Goal: Task Accomplishment & Management: Manage account settings

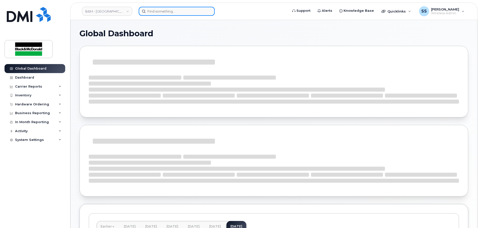
click at [177, 12] on input at bounding box center [177, 11] width 76 height 9
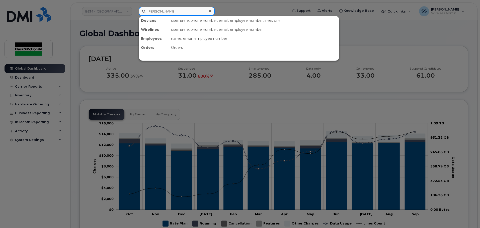
type input "[PERSON_NAME]"
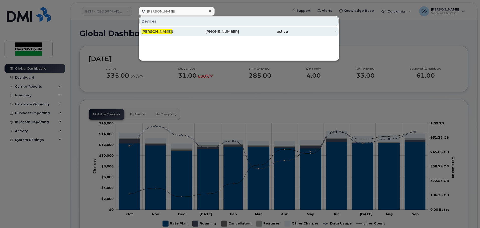
click at [174, 29] on div "[PERSON_NAME] t" at bounding box center [165, 31] width 49 height 9
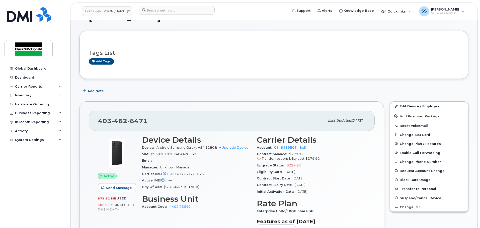
scroll to position [25, 0]
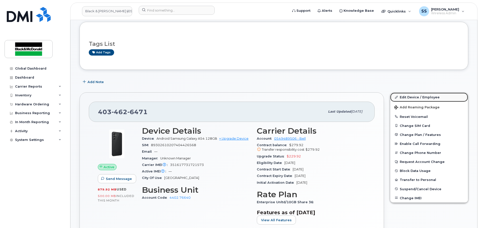
click at [440, 95] on link "Edit Device / Employee" at bounding box center [429, 97] width 78 height 9
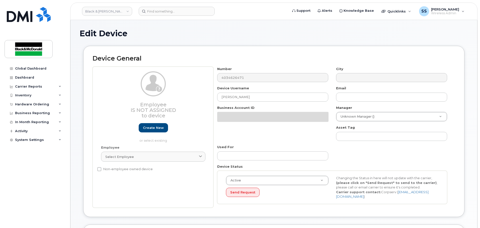
select select "27695469"
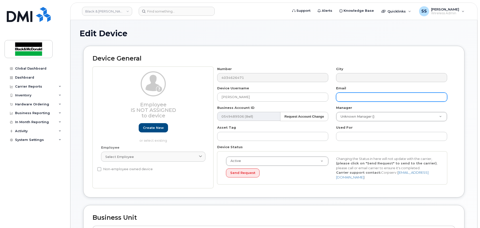
click at [342, 95] on input "text" at bounding box center [391, 97] width 111 height 9
type input "sshandera@blackandmcdonald.com"
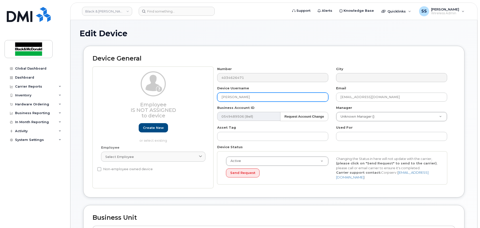
click at [254, 96] on input "Andrew Willett" at bounding box center [272, 97] width 111 height 9
drag, startPoint x: 257, startPoint y: 97, endPoint x: 164, endPoint y: 102, distance: 92.6
click at [164, 102] on div "Employee Is not assigned to device Create new or select existing Employee Selec…" at bounding box center [273, 128] width 362 height 122
type input "Max Shulga"
click at [182, 169] on div "Non-employee owned device" at bounding box center [151, 169] width 108 height 6
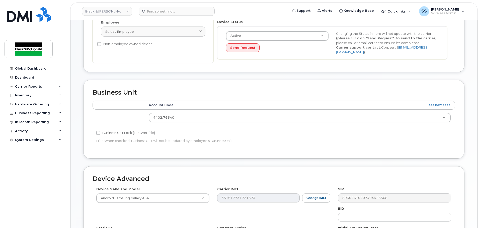
scroll to position [211, 0]
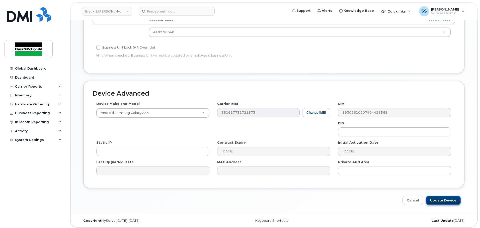
click at [439, 200] on input "Update Device" at bounding box center [443, 200] width 35 height 9
type input "Saving..."
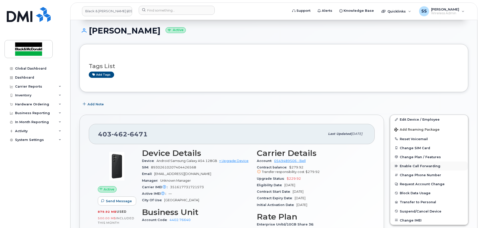
scroll to position [50, 0]
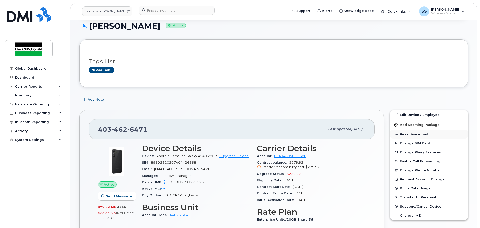
click at [416, 132] on button "Reset Voicemail" at bounding box center [429, 134] width 78 height 9
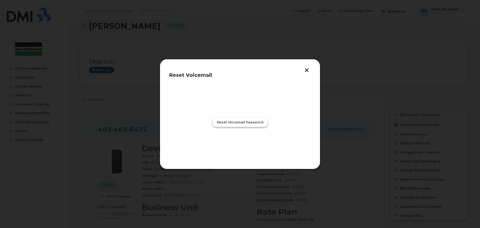
click at [221, 124] on span "Reset Voicemail Password" at bounding box center [240, 122] width 46 height 5
click at [306, 73] on header "Reset Voicemail" at bounding box center [240, 76] width 142 height 17
click at [308, 70] on button "button" at bounding box center [307, 70] width 8 height 5
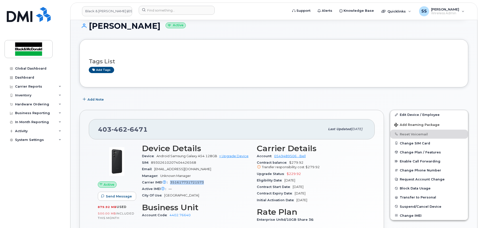
drag, startPoint x: 211, startPoint y: 184, endPoint x: 171, endPoint y: 184, distance: 40.1
click at [171, 184] on div "Carrier IMEI Carrier IMEI is reported during the last billing cycle or change o…" at bounding box center [196, 182] width 109 height 7
copy span "351617731721573"
drag, startPoint x: 217, startPoint y: 155, endPoint x: 156, endPoint y: 157, distance: 60.4
click at [156, 157] on div "Device Android Samsung Galaxy A54 128GB + Upgrade Device" at bounding box center [196, 156] width 109 height 7
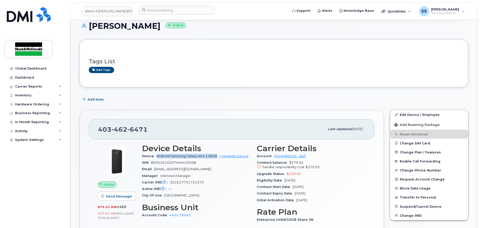
copy span "Android Samsung Galaxy A54 128GB"
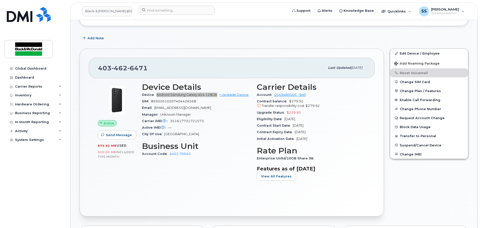
scroll to position [125, 0]
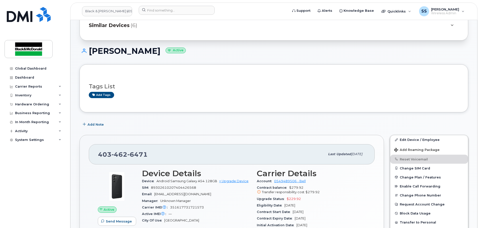
click at [229, 202] on div "Manager Unknown Manager" at bounding box center [196, 201] width 109 height 7
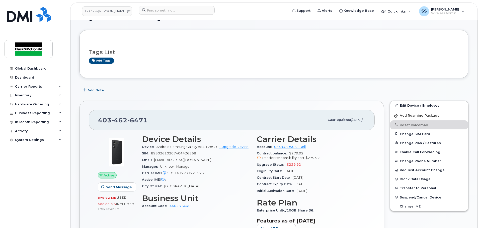
scroll to position [0, 0]
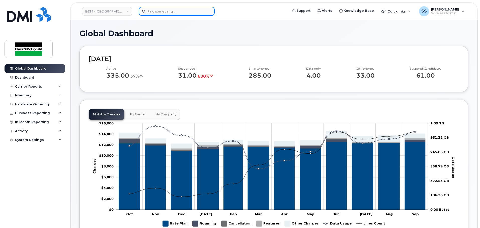
click at [153, 16] on input at bounding box center [177, 11] width 76 height 9
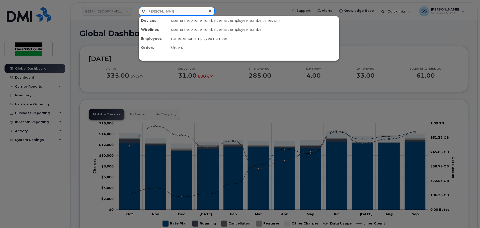
type input "Shane"
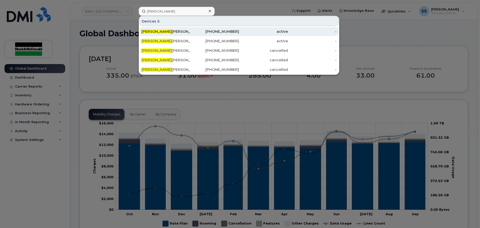
click at [163, 32] on div "Shane Lowry" at bounding box center [165, 31] width 49 height 5
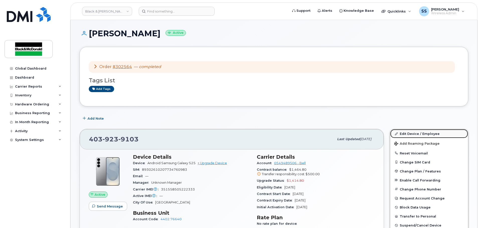
click at [409, 135] on link "Edit Device / Employee" at bounding box center [429, 133] width 78 height 9
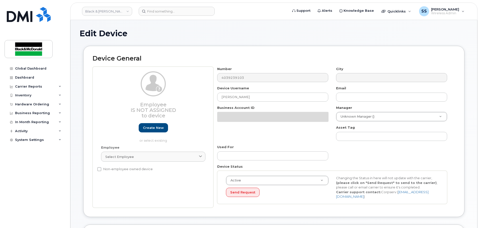
select select "27695469"
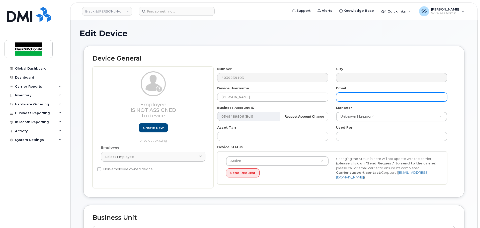
click at [347, 94] on input "text" at bounding box center [391, 97] width 111 height 9
paste input "[EMAIL_ADDRESS][DOMAIN_NAME]"
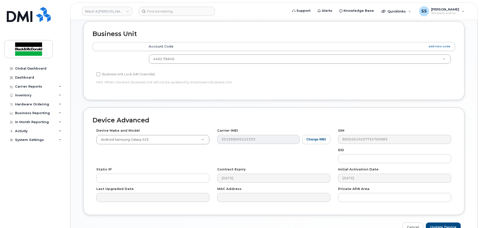
scroll to position [211, 0]
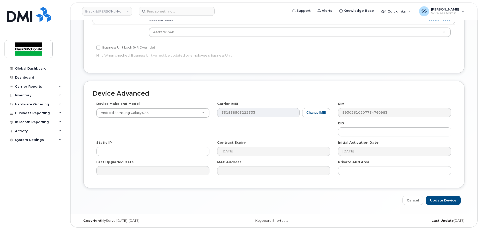
type input "[EMAIL_ADDRESS][DOMAIN_NAME]"
click at [440, 206] on div "Edit Device Device General Employee Is not assigned to device Create new or sel…" at bounding box center [273, 11] width 407 height 405
click at [441, 201] on input "Update Device" at bounding box center [443, 200] width 35 height 9
type input "Saving..."
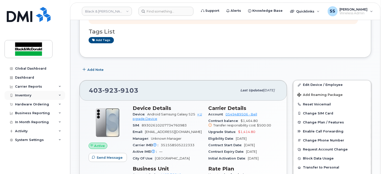
scroll to position [75, 0]
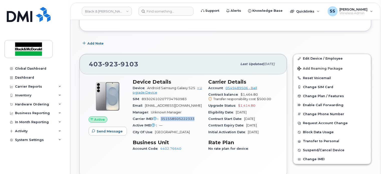
drag, startPoint x: 197, startPoint y: 118, endPoint x: 159, endPoint y: 120, distance: 37.1
click at [159, 99] on div "Carrier IMEI Carrier IMEI is reported during the last billing cycle or change o…" at bounding box center [168, 119] width 70 height 7
copy span "351558505222333"
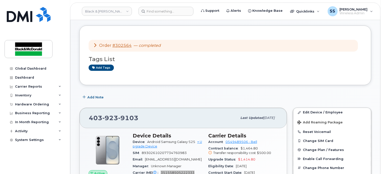
scroll to position [50, 0]
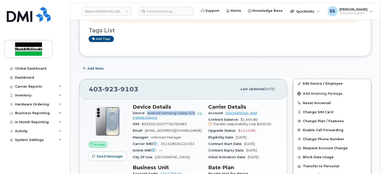
drag, startPoint x: 182, startPoint y: 111, endPoint x: 146, endPoint y: 113, distance: 36.4
click at [146, 99] on div "Device Android Samsung Galaxy S25 + Upgrade Device" at bounding box center [168, 115] width 70 height 11
copy span "Android Samsung Galaxy S25"
